Goal: Information Seeking & Learning: Learn about a topic

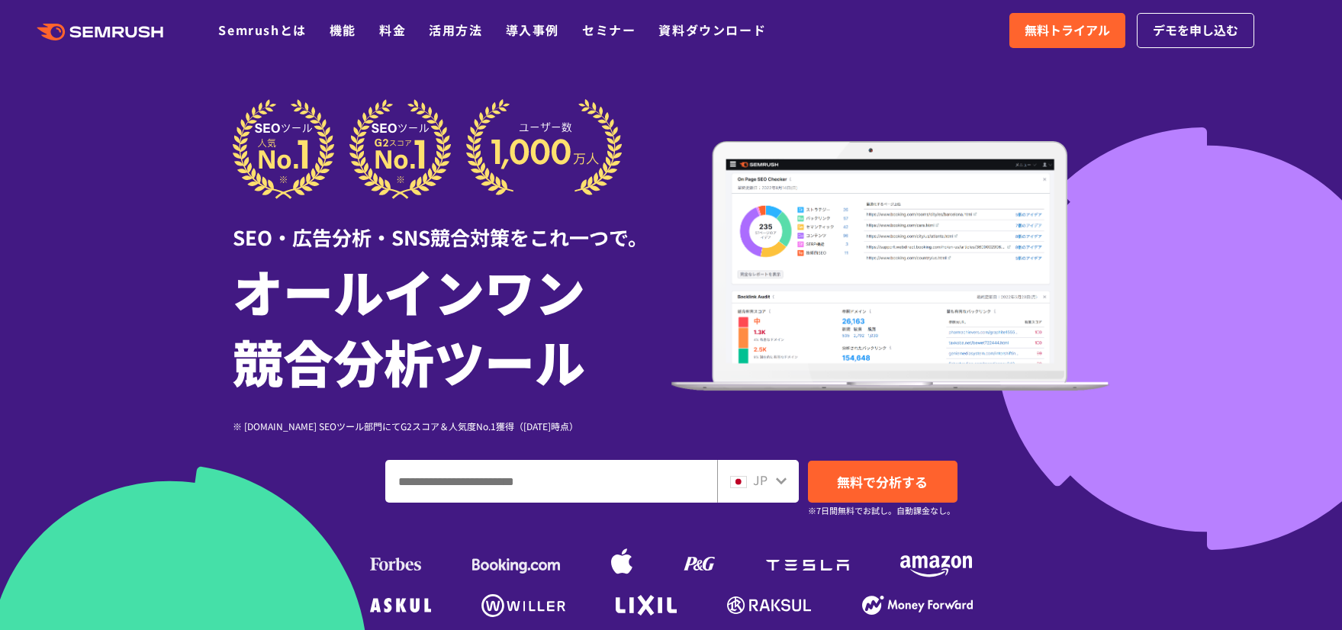
click at [584, 482] on input "ドメイン、キーワードまたはURLを入力してください" at bounding box center [551, 481] width 330 height 41
paste input "**********"
type input "**********"
click at [876, 486] on span "無料で分析する" at bounding box center [882, 481] width 91 height 19
